Goal: Task Accomplishment & Management: Complete application form

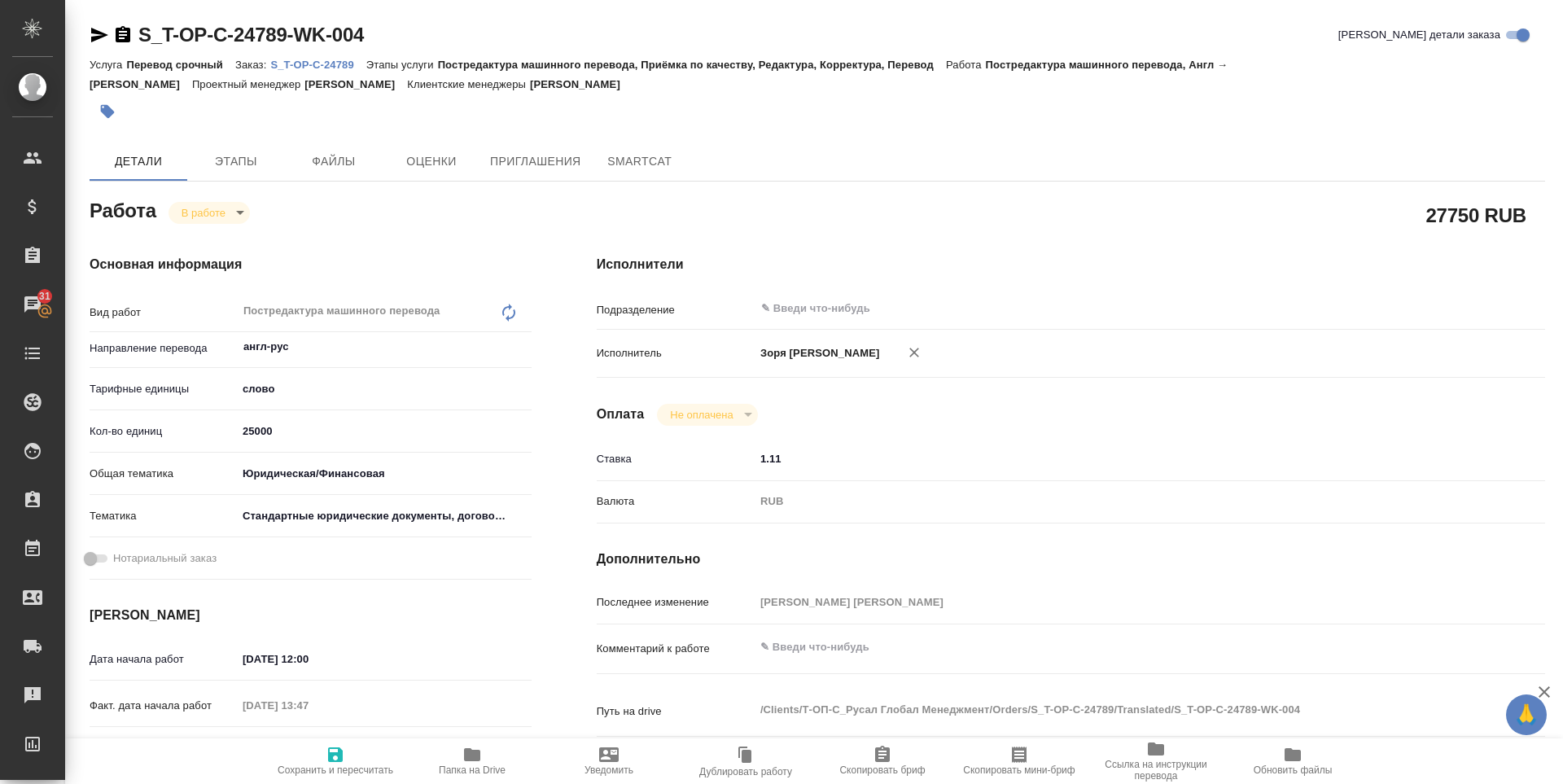
click at [330, 755] on icon "button" at bounding box center [335, 754] width 15 height 15
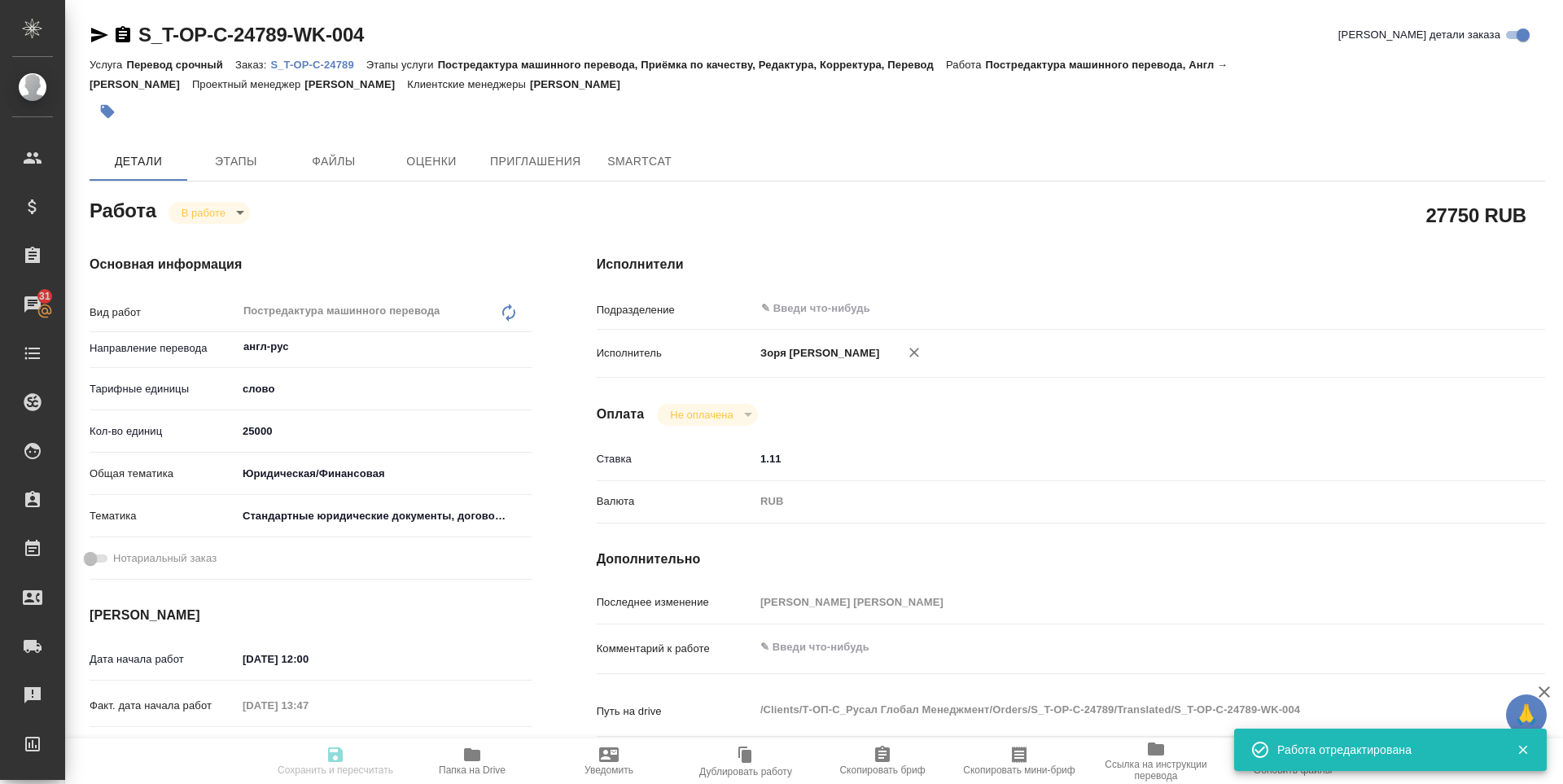
type input "inProgress"
type input "англ-рус"
type input "5a8b1489cc6b4906c91bfd90"
type input "25000"
type input "yr-fn"
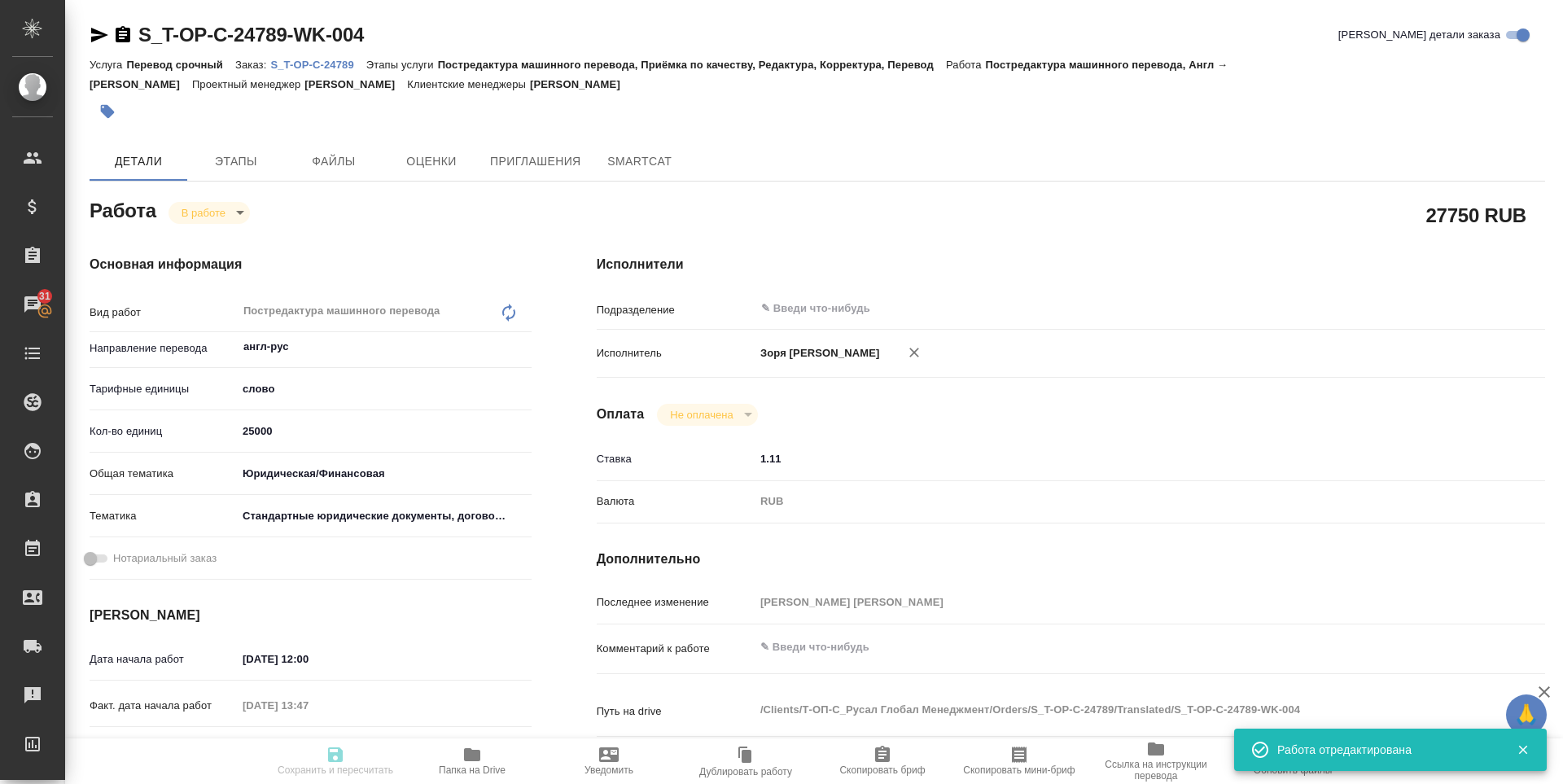
type input "5f647205b73bc97568ca66bf"
type input "[DATE] 12:00"
type input "[DATE] 13:47"
type input "[DATE] 12:00"
type input "[DATE] 16:00"
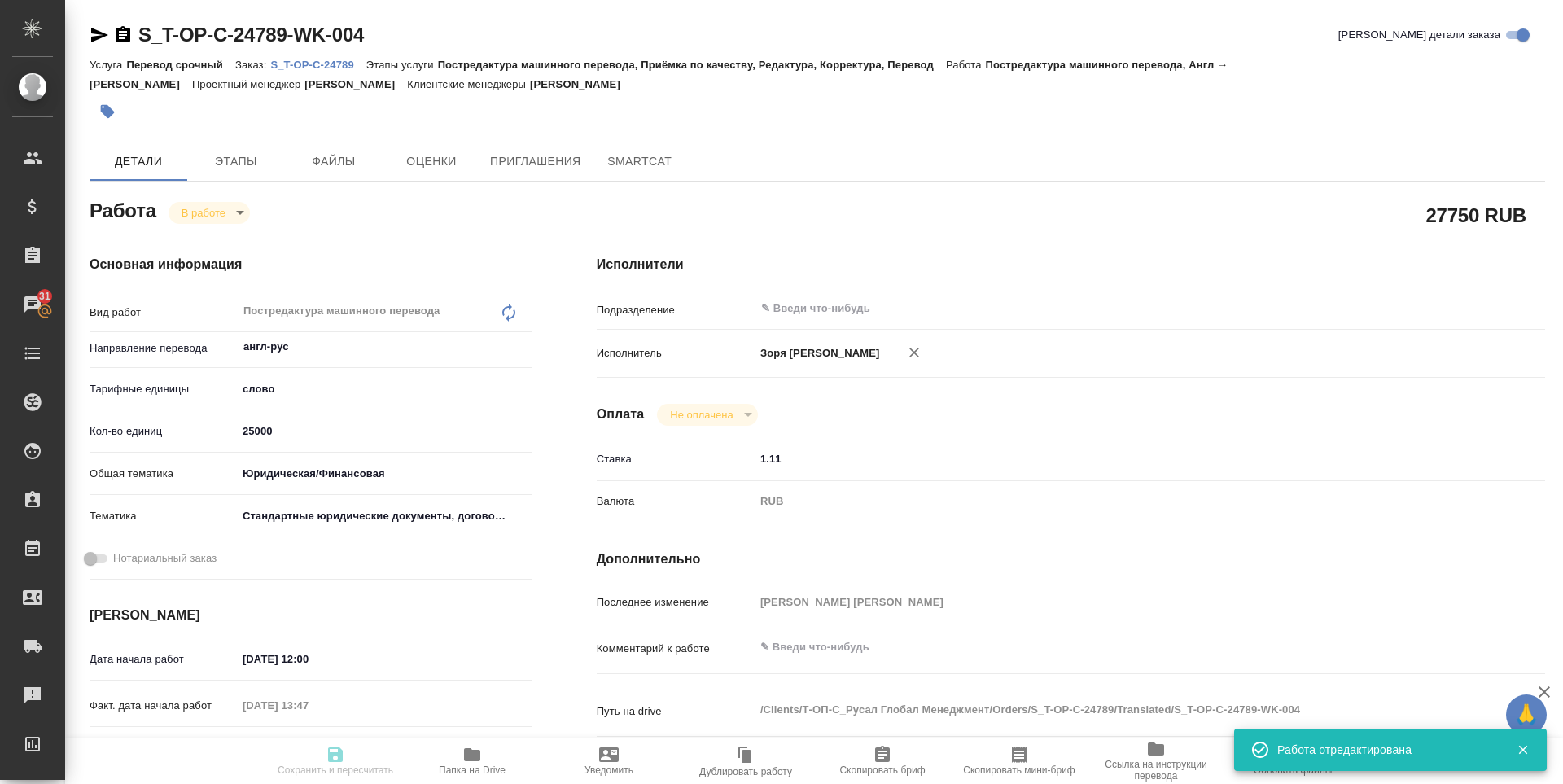
type input "notPayed"
type input "1.11"
type input "RUB"
type input "[PERSON_NAME] [PERSON_NAME]"
type input "S_T-OP-C-24789"
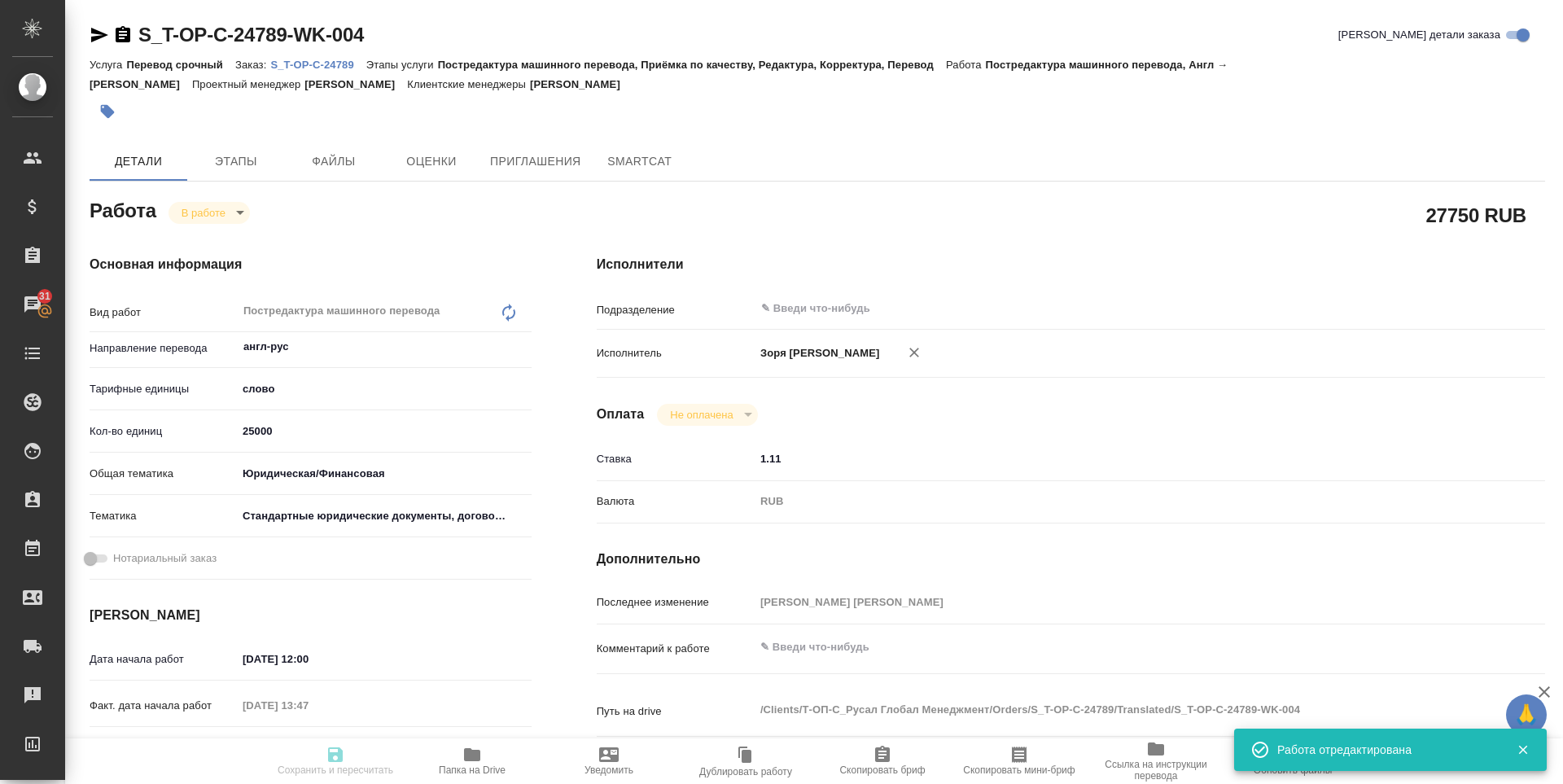
type input "Т-ОП-С-46420"
type input "Перевод срочный"
type input "Постредактура машинного перевода, Приёмка по качеству, Редактура, Корректура, П…"
type input "[PERSON_NAME]"
type input "[PERSON_NAME], [PERSON_NAME]"
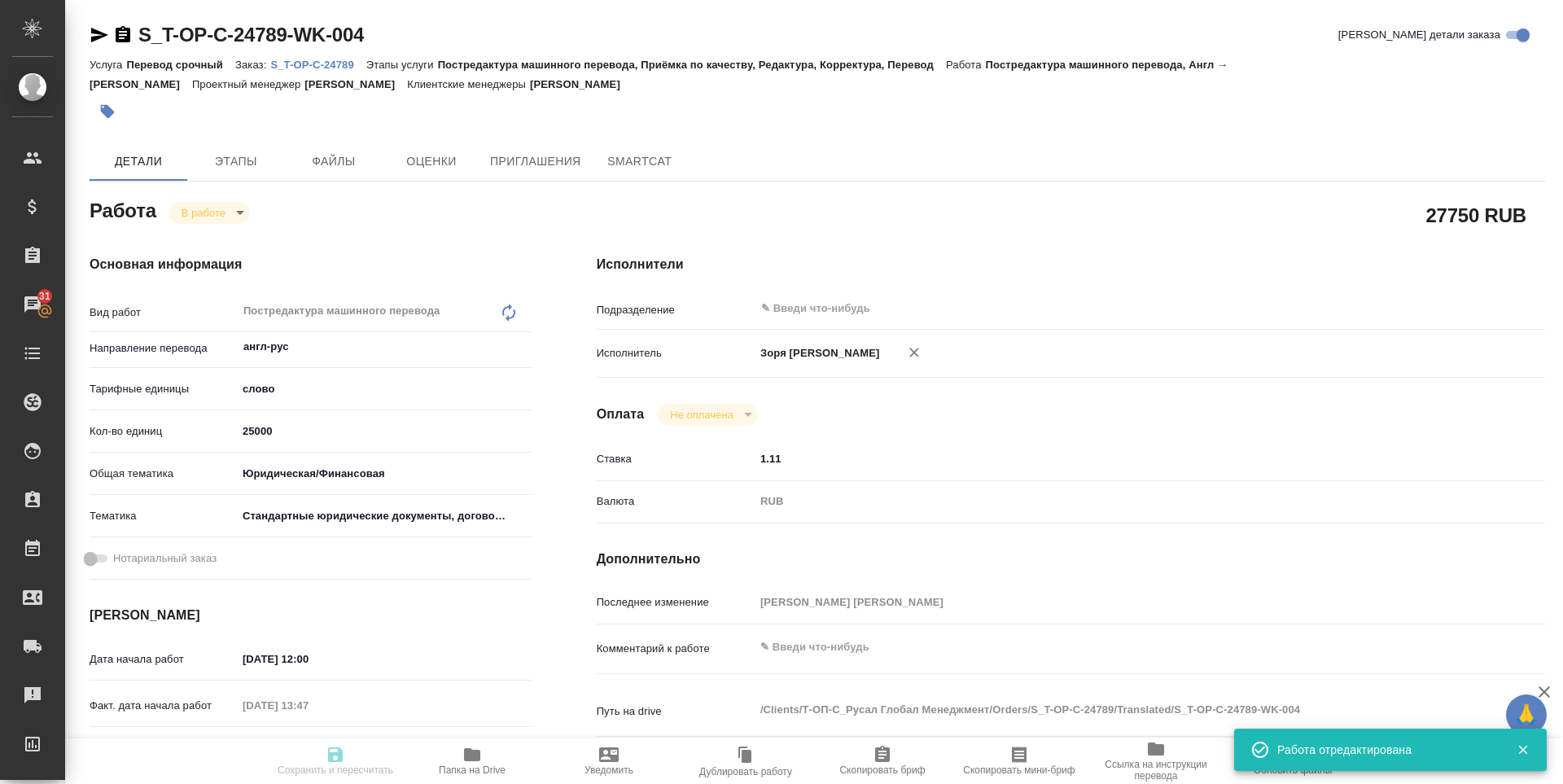
type input "/Clients/Т-ОП-С_Русал Глобал Менеджмент/Orders/S_T-OP-C-24789"
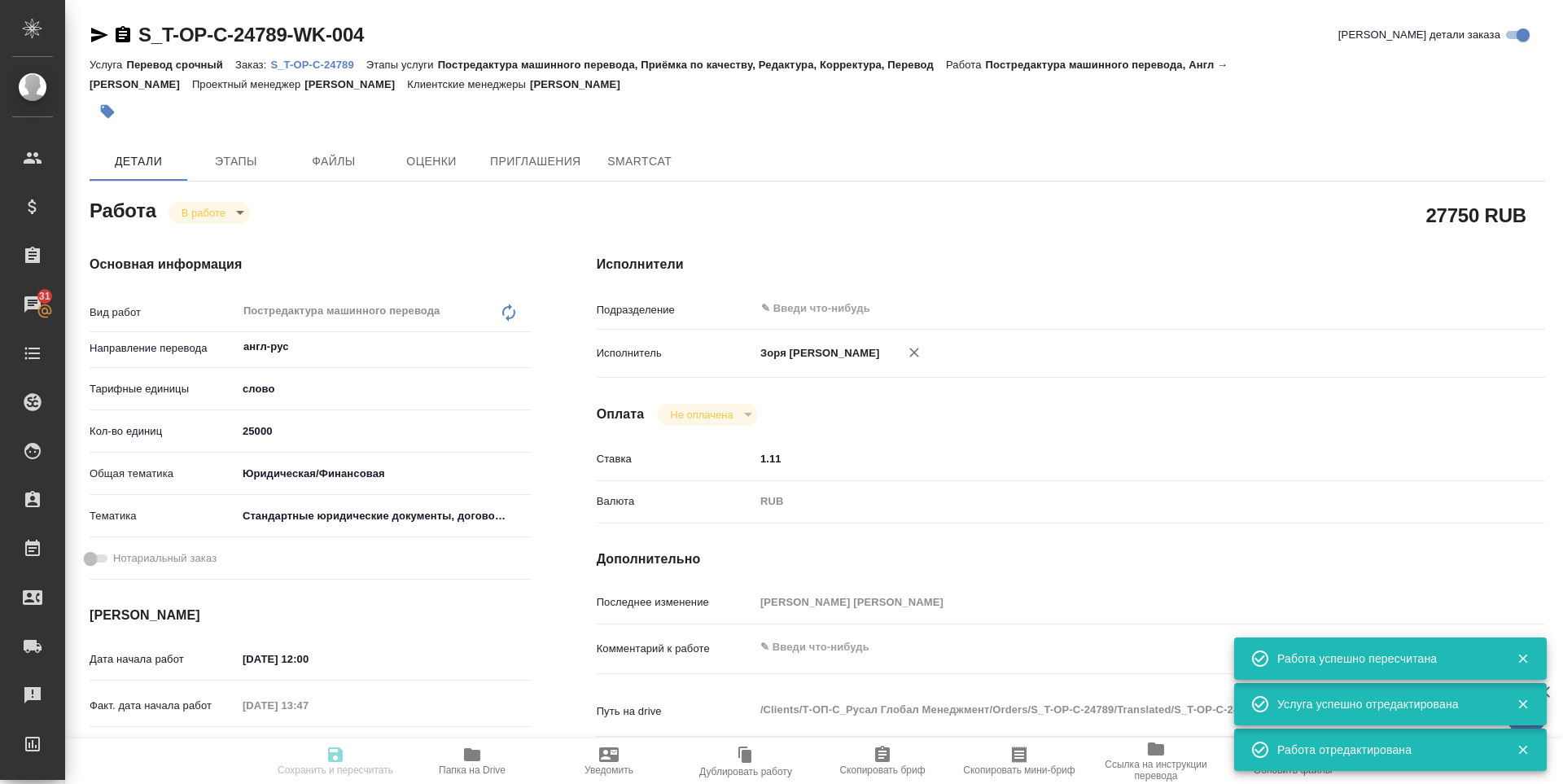
type input "inProgress"
type input "англ-рус"
type input "5a8b1489cc6b4906c91bfd90"
type input "5712.99"
type input "yr-fn"
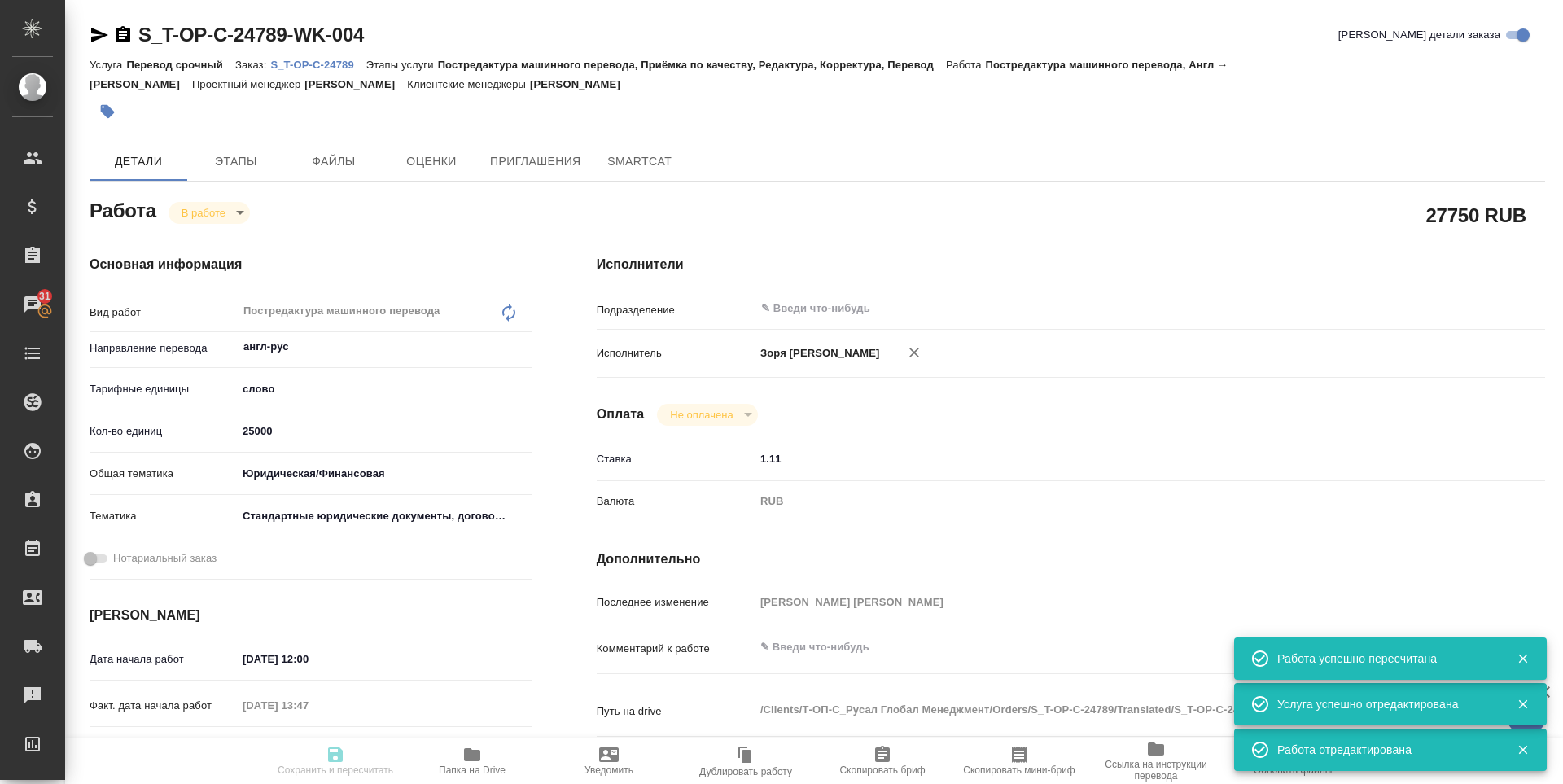
type input "5f647205b73bc97568ca66bf"
type input "[DATE] 12:00"
type input "[DATE] 13:47"
type input "[DATE] 12:00"
type input "[DATE] 16:00"
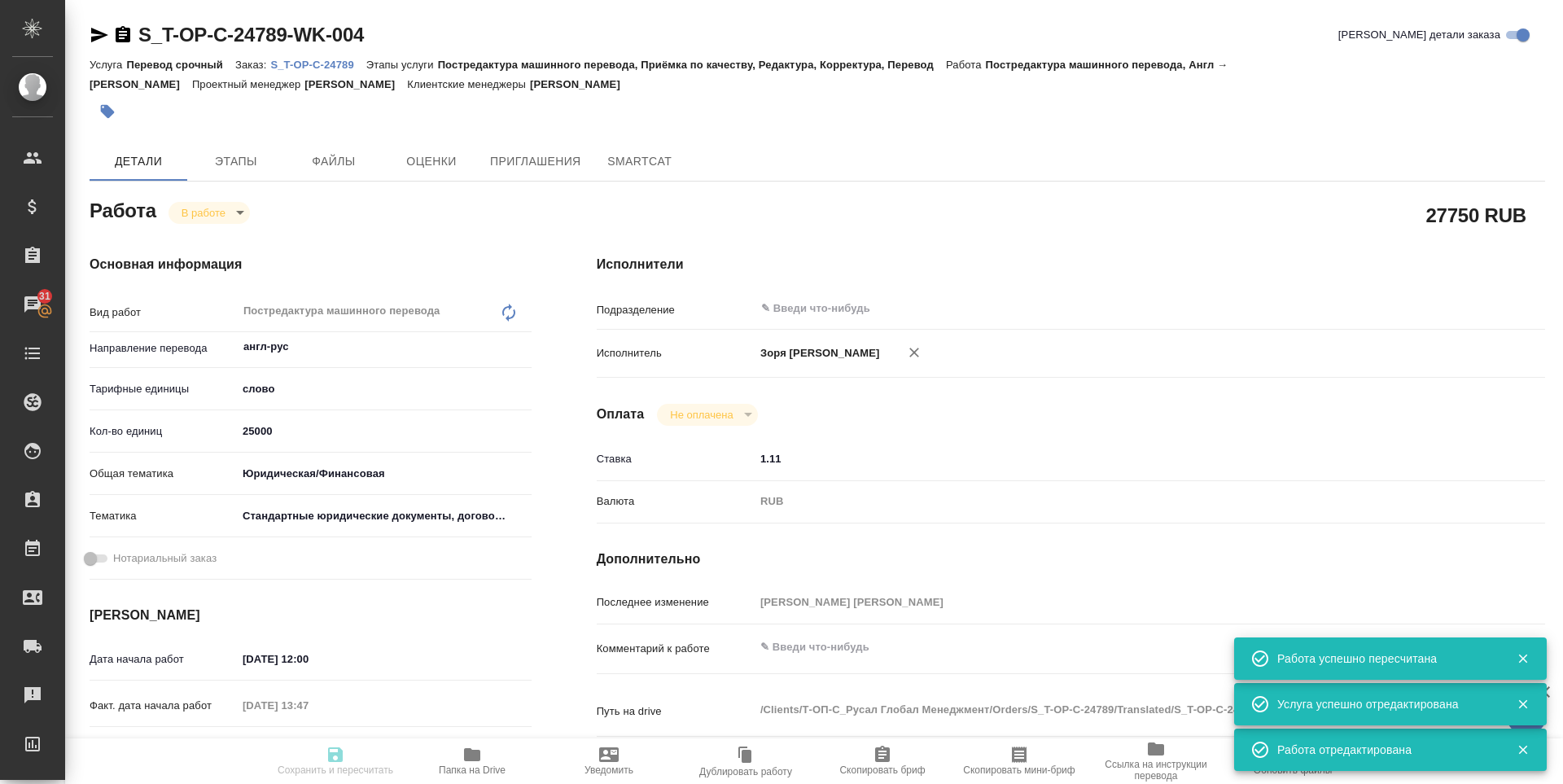
type input "notPayed"
type input "1.11"
type input "RUB"
type input "[PERSON_NAME] [PERSON_NAME]"
type input "S_T-OP-C-24789"
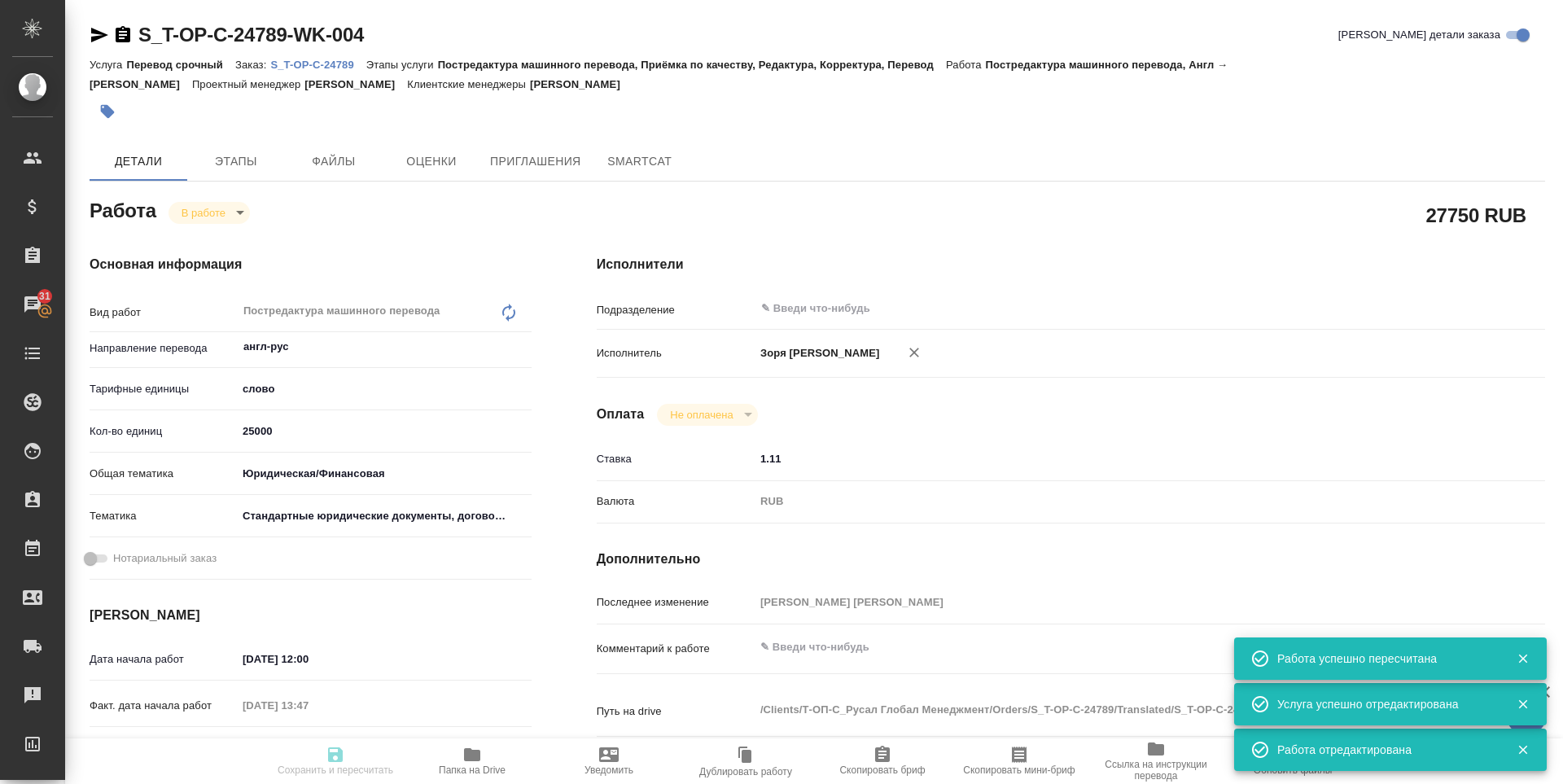
type input "Т-ОП-С-46420"
type input "Перевод срочный"
type input "Постредактура машинного перевода, Приёмка по качеству, Редактура, Корректура, П…"
type input "[PERSON_NAME]"
type input "[PERSON_NAME], [PERSON_NAME]"
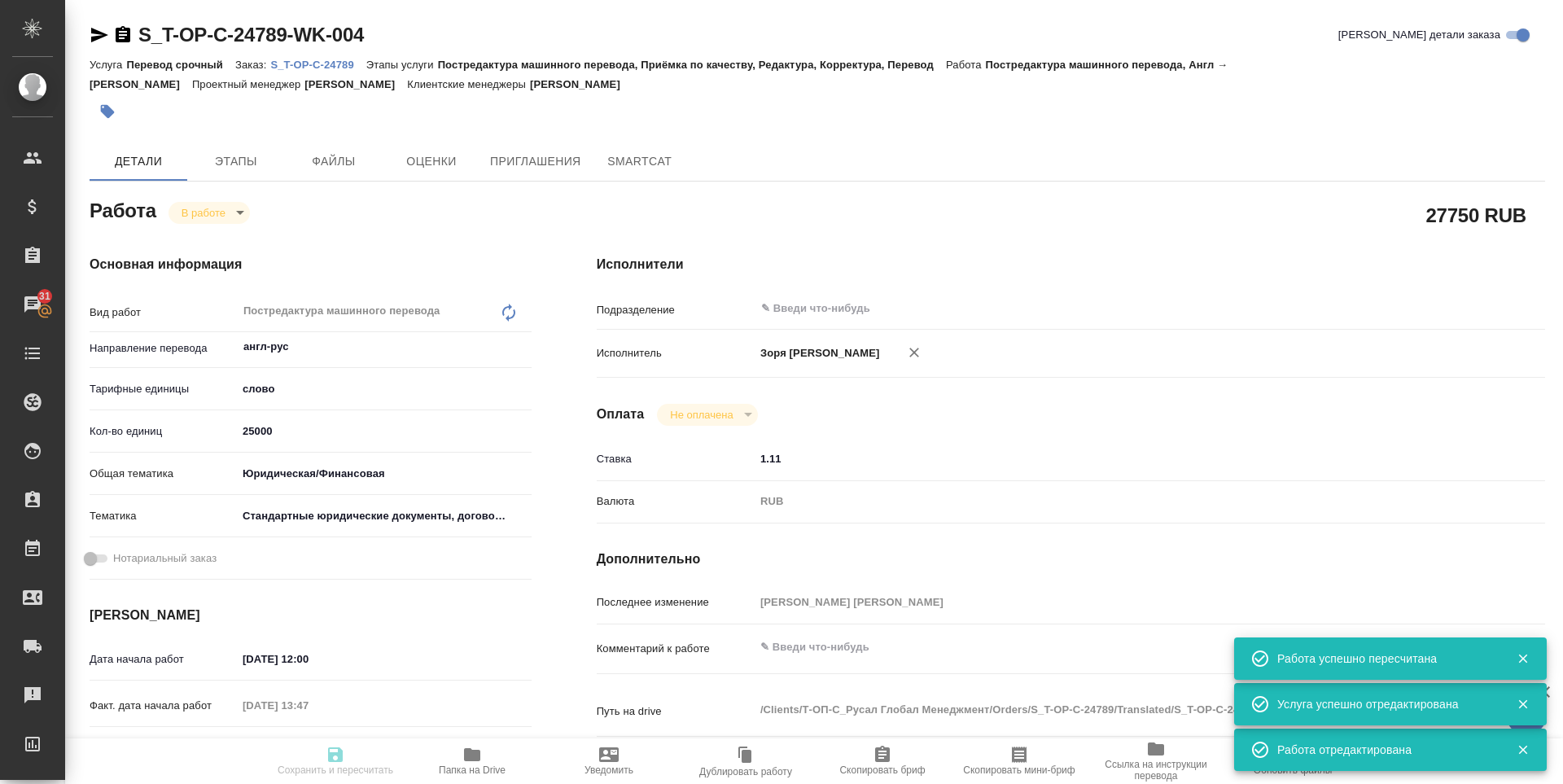
type input "/Clients/Т-ОП-С_Русал Глобал Менеджмент/Orders/S_T-OP-C-24789"
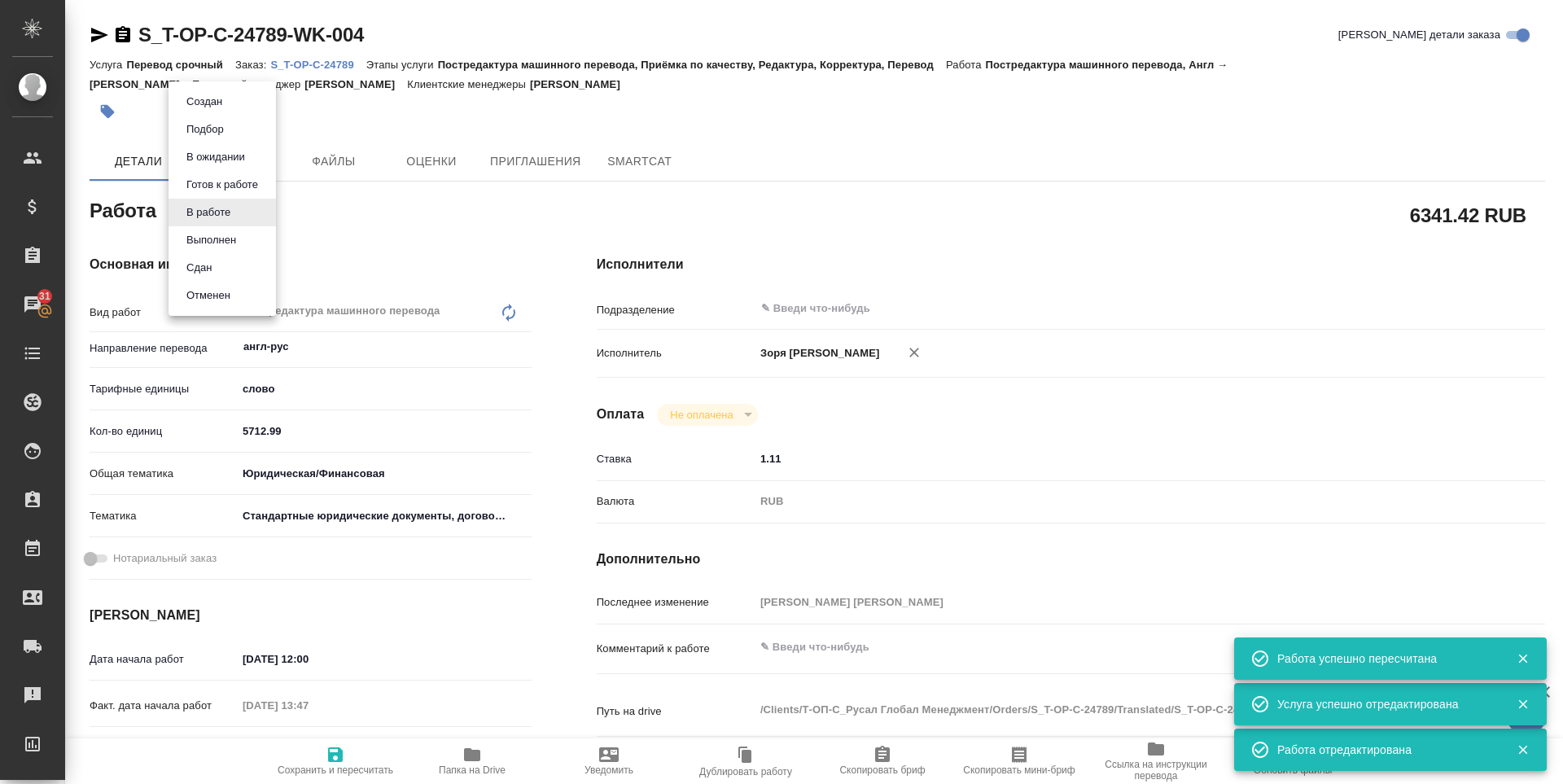
click at [219, 213] on body "🙏 .cls-1 fill:#fff; AWATERA [PERSON_NAME] Спецификации Заказы 31 Чаты Todo Прое…" at bounding box center [782, 392] width 1563 height 784
click at [219, 232] on button "Выполнен" at bounding box center [211, 240] width 59 height 18
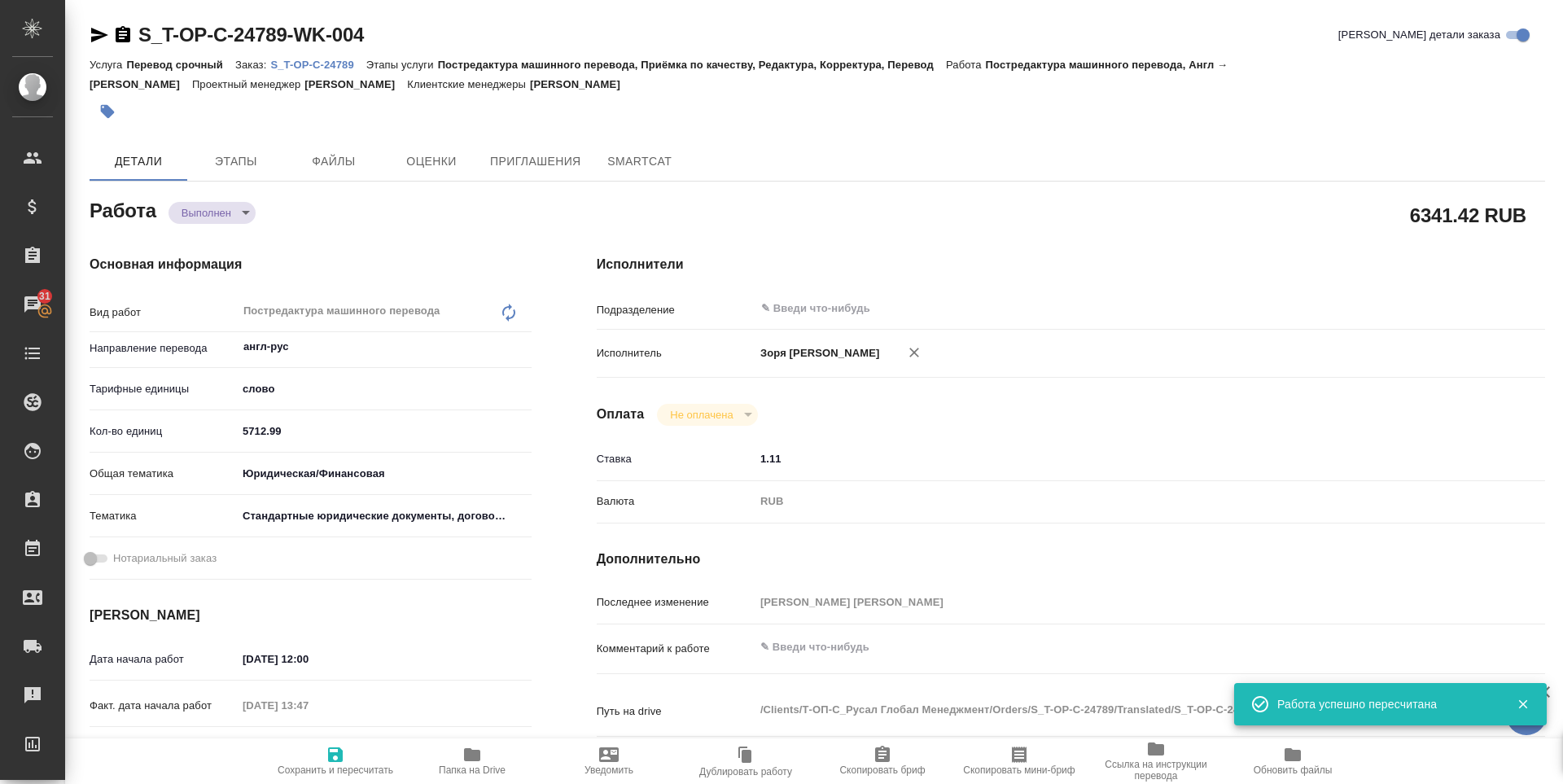
type textarea "x"
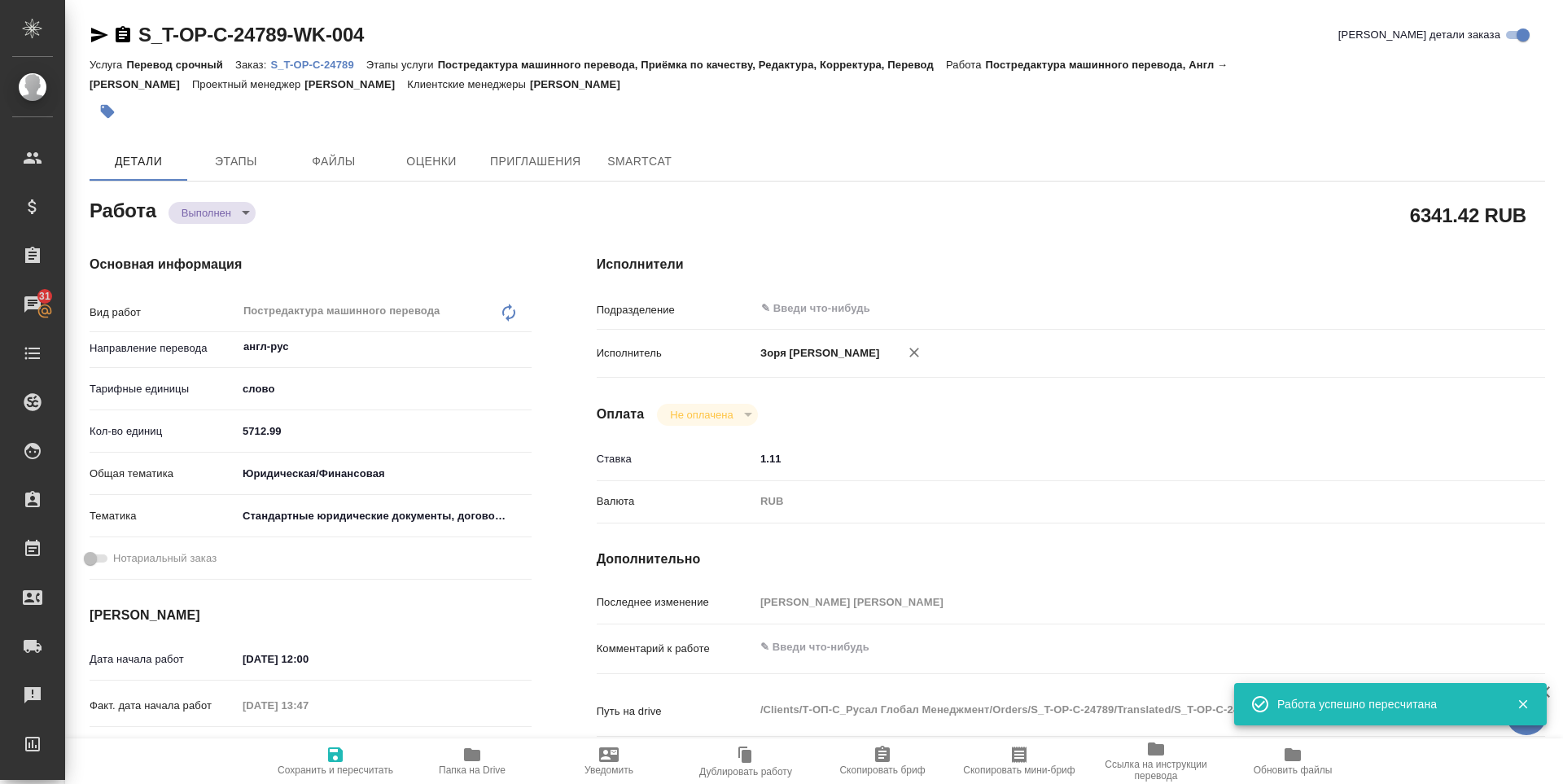
type textarea "x"
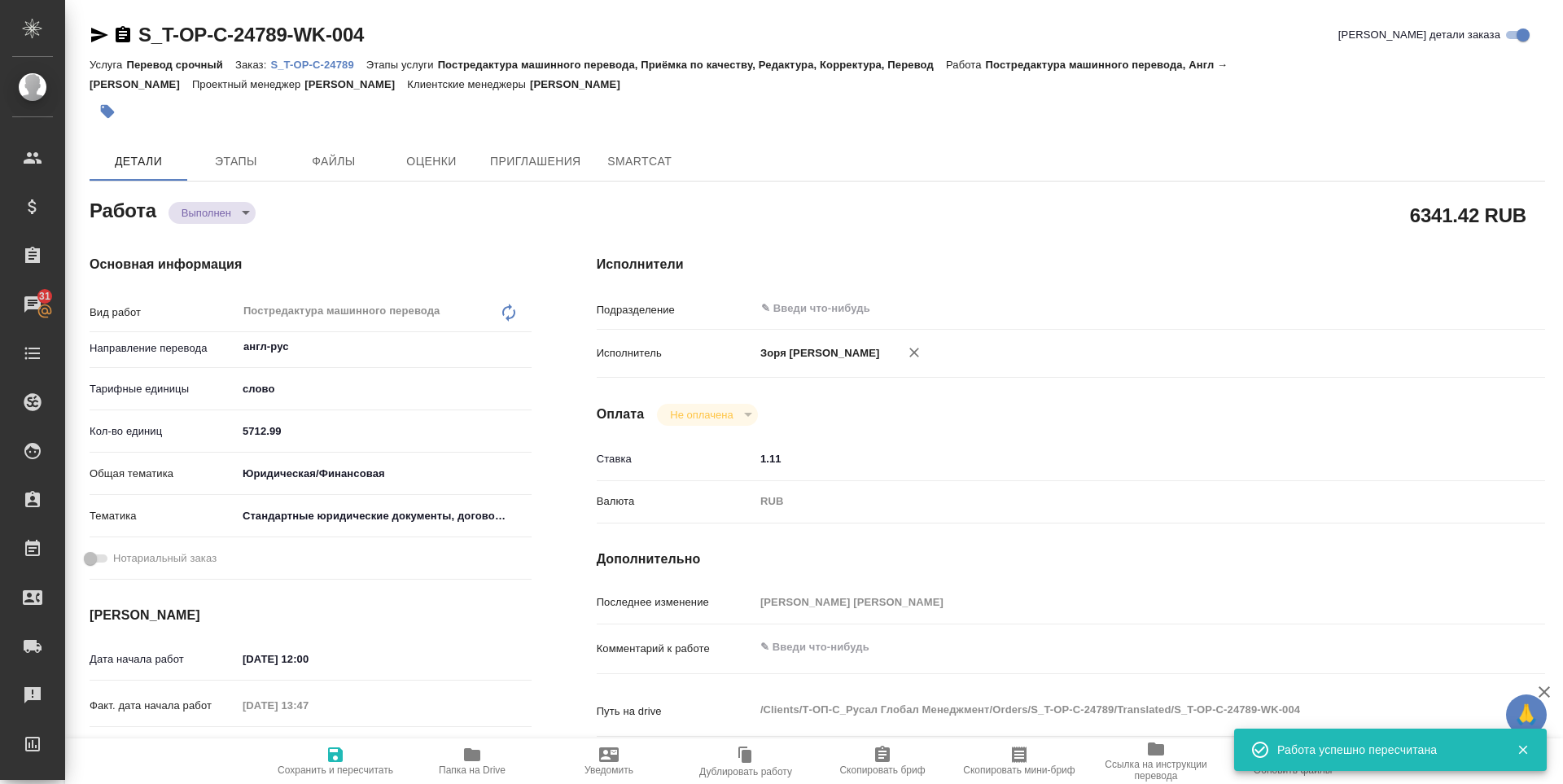
type textarea "x"
